Goal: Task Accomplishment & Management: Use online tool/utility

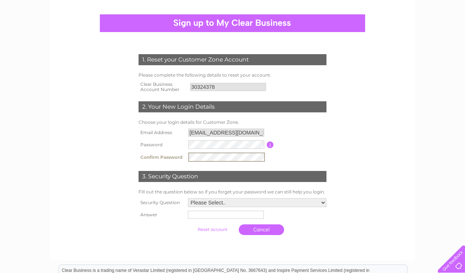
scroll to position [68, 0]
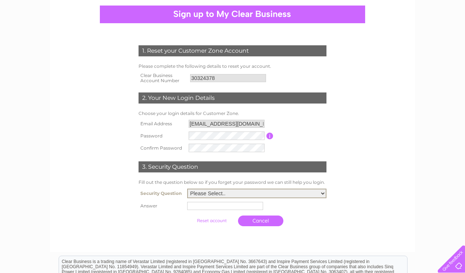
select select "1"
click at [213, 205] on input "text" at bounding box center [225, 206] width 76 height 8
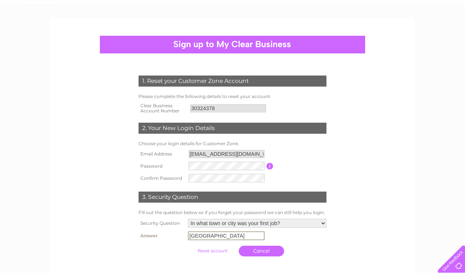
scroll to position [40, 0]
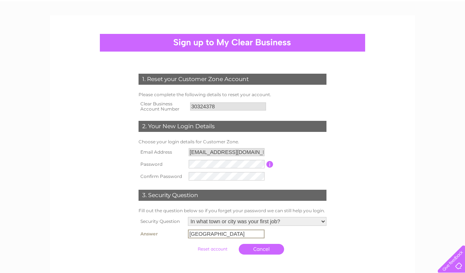
type input "London"
click at [224, 104] on input "30324378" at bounding box center [228, 106] width 77 height 9
drag, startPoint x: 222, startPoint y: 104, endPoint x: 184, endPoint y: 104, distance: 37.6
click at [184, 104] on tr "Clear Business Account Number 30324378" at bounding box center [233, 106] width 192 height 15
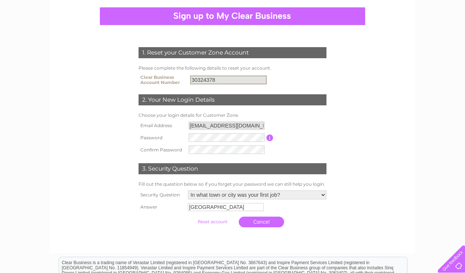
scroll to position [64, 0]
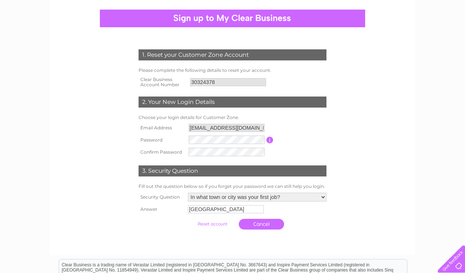
click at [269, 137] on input "button" at bounding box center [269, 140] width 7 height 7
click at [283, 119] on td "Choose your login details for Customer Zone." at bounding box center [233, 117] width 192 height 9
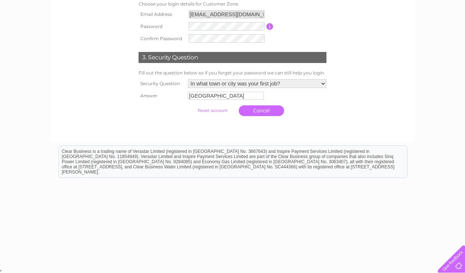
scroll to position [177, 0]
click at [203, 112] on input "submit" at bounding box center [212, 111] width 45 height 10
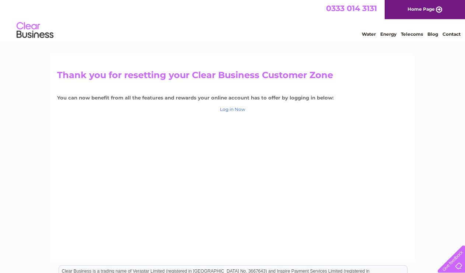
click at [231, 107] on link "Log in Now" at bounding box center [232, 110] width 25 height 6
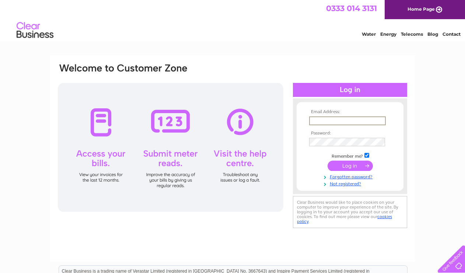
type input "[EMAIL_ADDRESS][DOMAIN_NAME]"
click at [350, 165] on input "submit" at bounding box center [350, 166] width 45 height 10
click at [349, 162] on input "submit" at bounding box center [350, 166] width 45 height 10
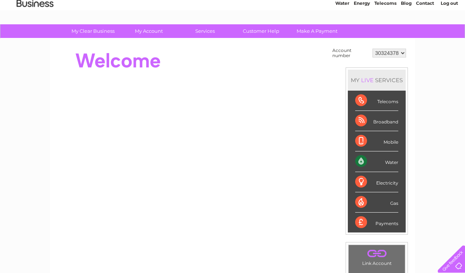
scroll to position [28, 0]
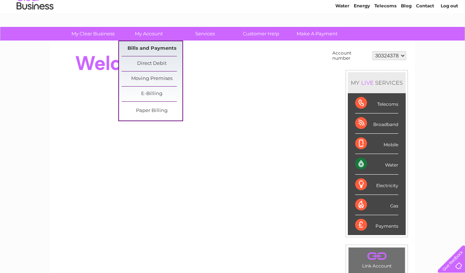
click at [151, 48] on link "Bills and Payments" at bounding box center [152, 48] width 61 height 15
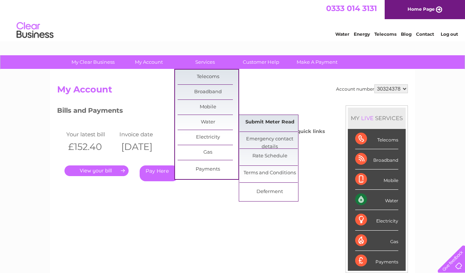
click at [282, 121] on link "Submit Meter Read" at bounding box center [270, 122] width 61 height 15
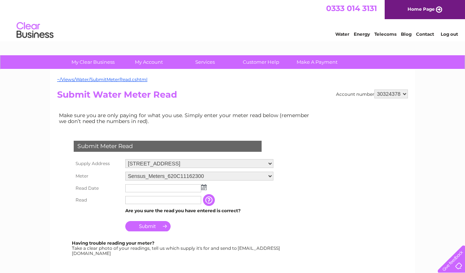
click at [170, 186] on input "text" at bounding box center [163, 188] width 76 height 8
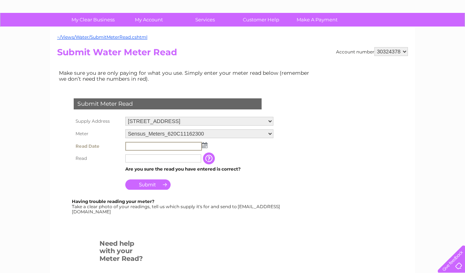
scroll to position [51, 0]
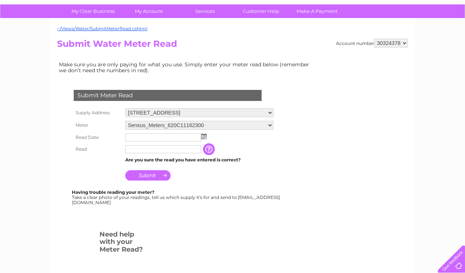
click at [205, 136] on img at bounding box center [204, 136] width 6 height 6
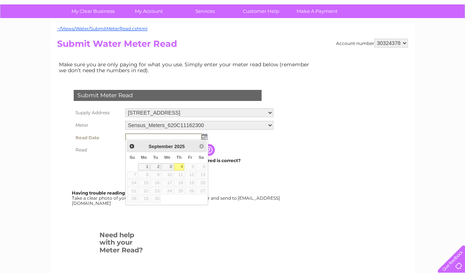
click at [180, 166] on link "4" at bounding box center [179, 166] width 10 height 7
type input "2025/09/04"
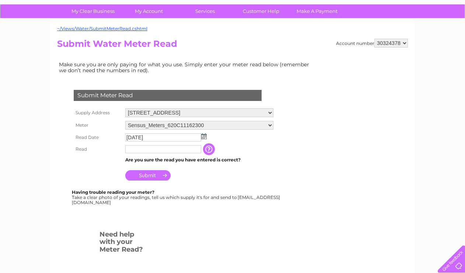
click at [169, 148] on input "text" at bounding box center [163, 149] width 76 height 8
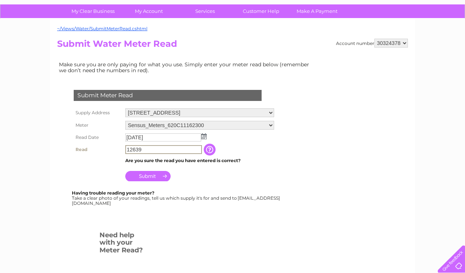
type input "12639"
click at [213, 150] on input "button" at bounding box center [210, 150] width 13 height 12
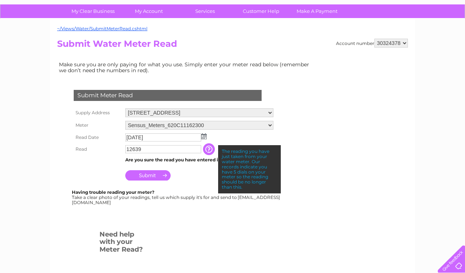
click at [219, 134] on td "2025/09/04" at bounding box center [199, 138] width 152 height 12
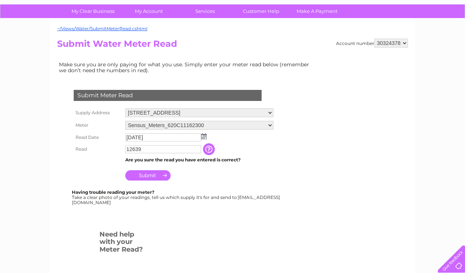
click at [211, 146] on input "button" at bounding box center [209, 149] width 13 height 12
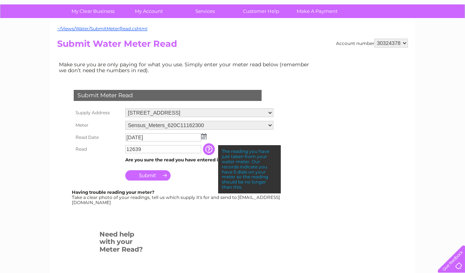
click at [149, 177] on input "Submit" at bounding box center [147, 175] width 45 height 10
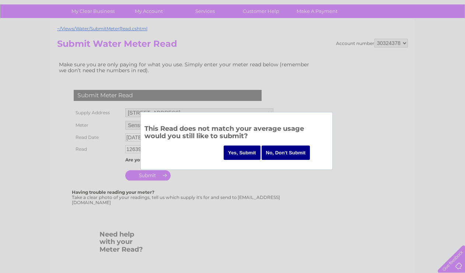
click at [264, 152] on input "No, Don't Submit" at bounding box center [286, 153] width 49 height 14
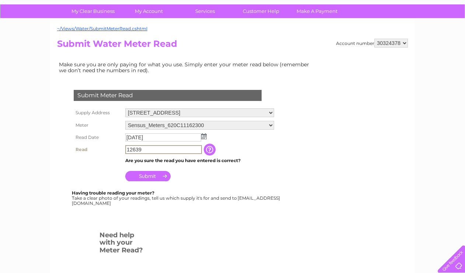
click at [160, 150] on input "12639" at bounding box center [163, 149] width 77 height 9
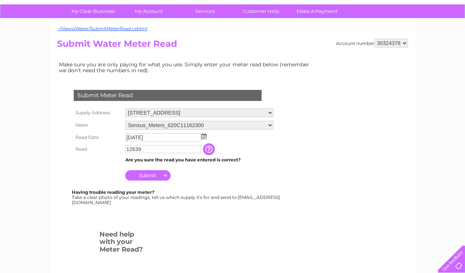
click at [147, 172] on input "Submit" at bounding box center [147, 175] width 45 height 10
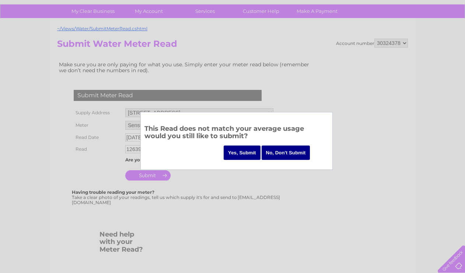
click at [244, 153] on input "Yes, Submit" at bounding box center [242, 153] width 37 height 14
